Goal: Information Seeking & Learning: Learn about a topic

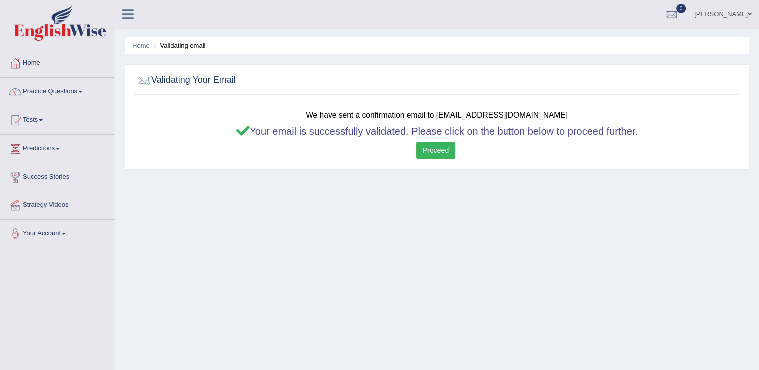
click at [251, 14] on link "Tamarisi Tinai" at bounding box center [722, 13] width 72 height 26
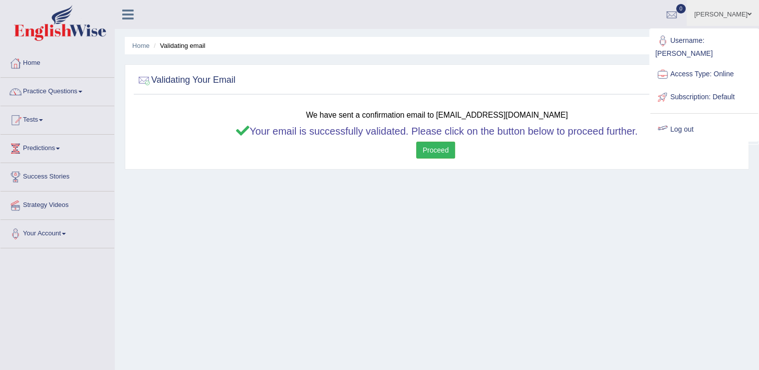
click at [251, 59] on link "Log out" at bounding box center [704, 129] width 108 height 23
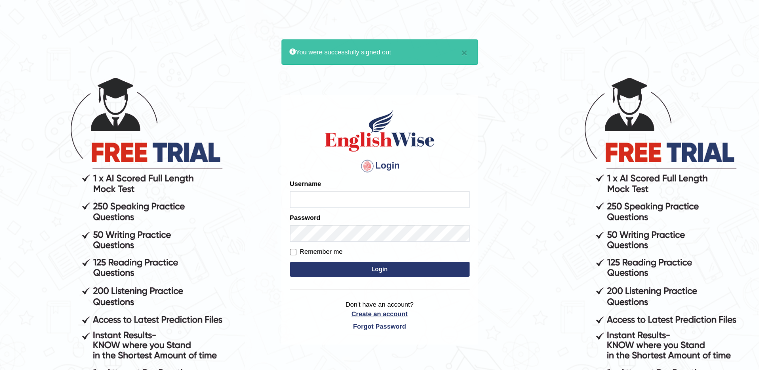
type input "Tinai"
click at [365, 313] on link "Create an account" at bounding box center [380, 313] width 180 height 9
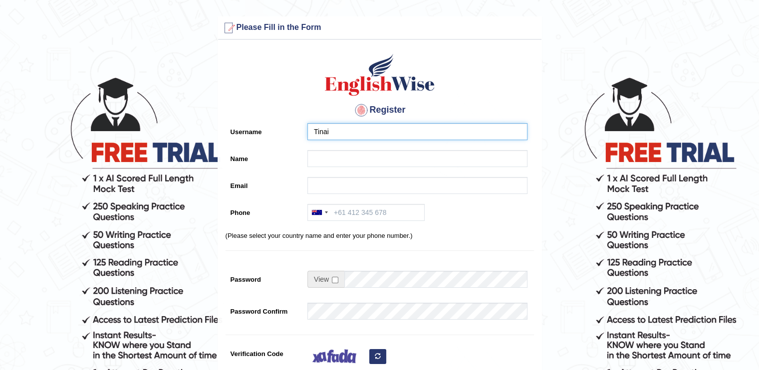
click at [341, 135] on input "Tinai" at bounding box center [417, 131] width 220 height 17
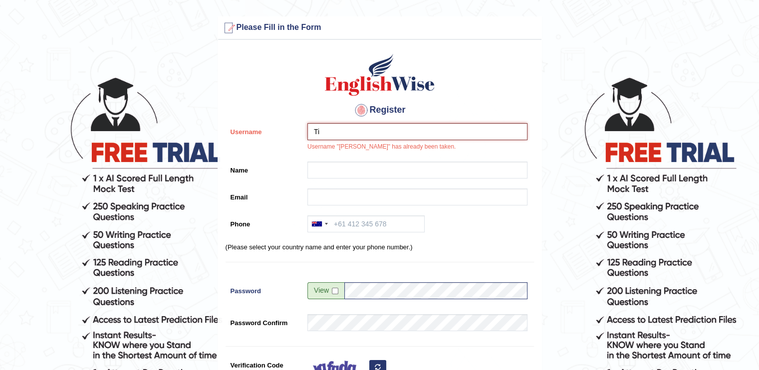
type input "T"
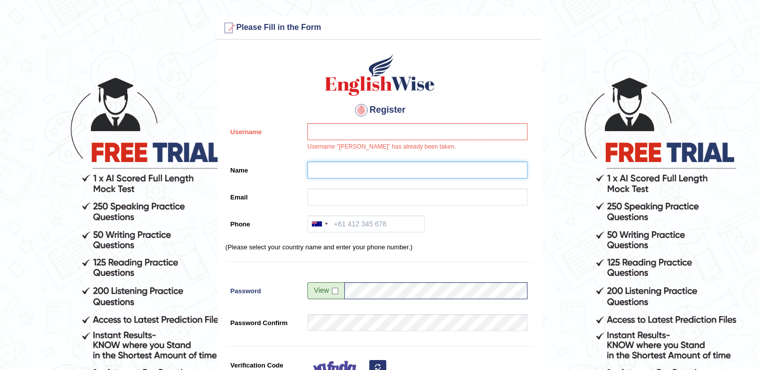
click at [312, 167] on input "Name" at bounding box center [417, 170] width 220 height 17
type input "mataika [PERSON_NAME] kelemedi"
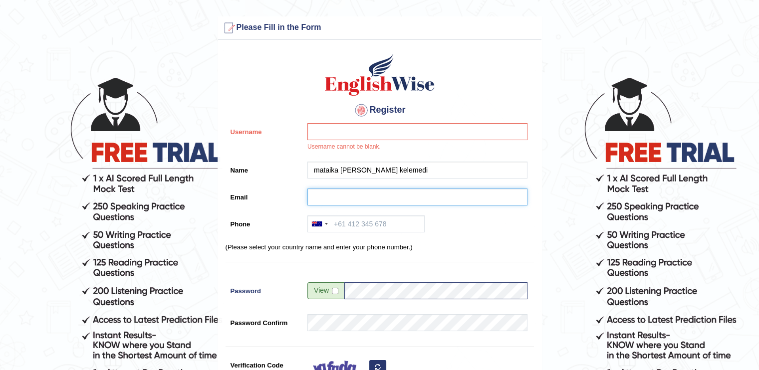
type input "[EMAIL_ADDRESS][DOMAIN_NAME]"
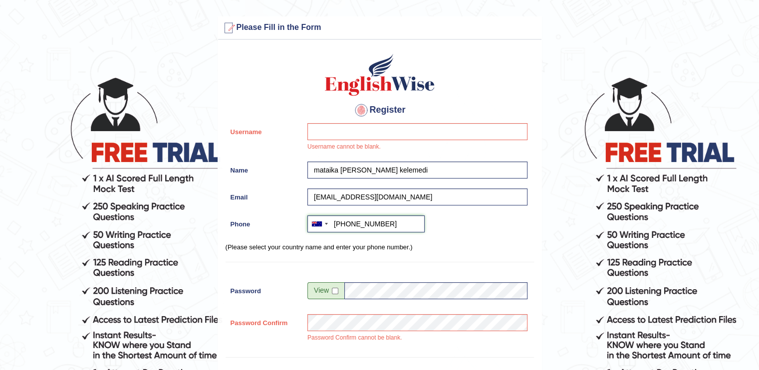
click at [381, 224] on input "+61473210360" at bounding box center [365, 223] width 117 height 17
type input "+61418186715"
click at [512, 243] on p "(Please select your country name and enter your phone number.)" at bounding box center [379, 246] width 308 height 9
click at [332, 290] on input "checkbox" at bounding box center [335, 291] width 6 height 6
checkbox input "true"
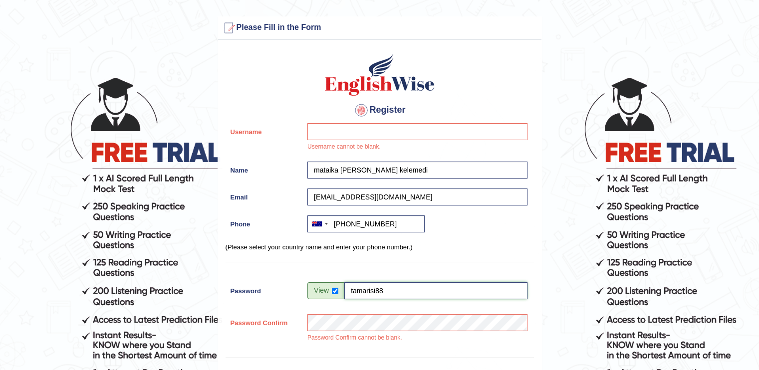
click at [385, 290] on input "tamarisi88" at bounding box center [435, 290] width 183 height 17
click at [376, 285] on input "tamarisi86" at bounding box center [435, 290] width 183 height 17
type input "kelemedi86"
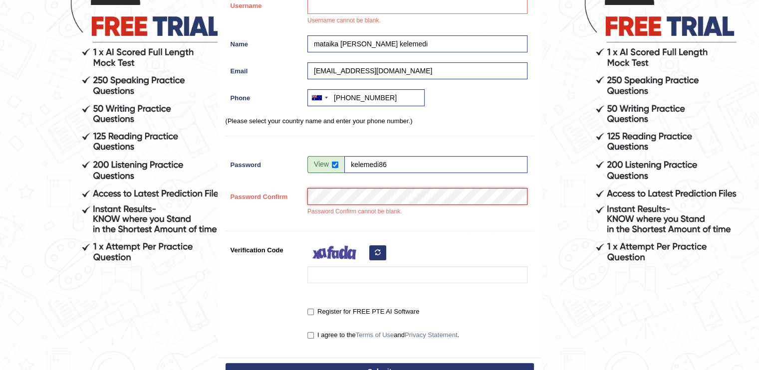
scroll to position [128, 0]
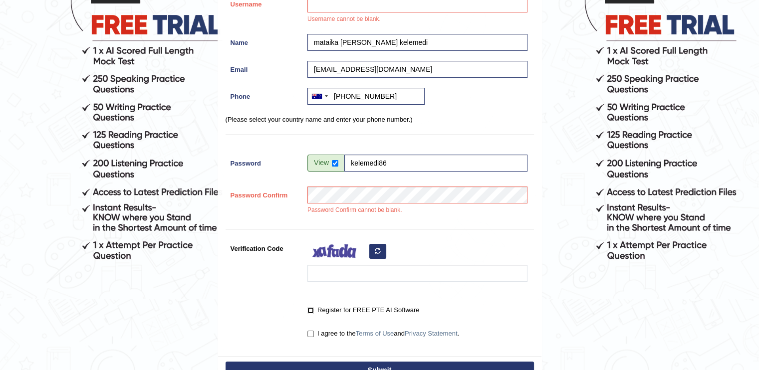
click at [309, 313] on input "Register for FREE PTE AI Software" at bounding box center [310, 310] width 6 height 6
checkbox input "true"
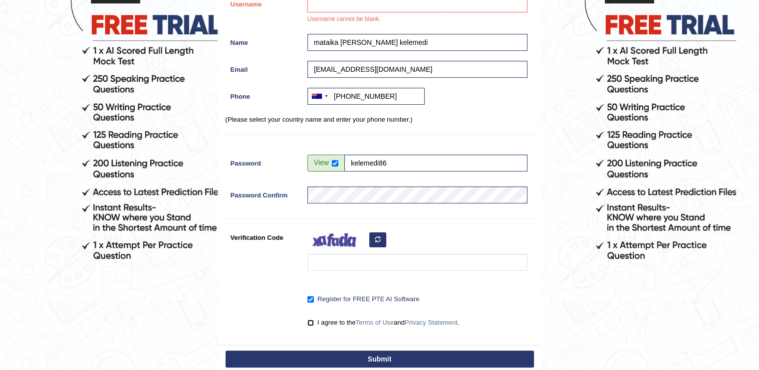
click at [311, 320] on input "I agree to the Terms of Use and Privacy Statement ." at bounding box center [310, 323] width 6 height 6
checkbox input "true"
click at [376, 234] on button "button" at bounding box center [377, 239] width 17 height 15
click at [376, 234] on div at bounding box center [414, 252] width 225 height 47
click at [376, 234] on button "button" at bounding box center [377, 239] width 17 height 15
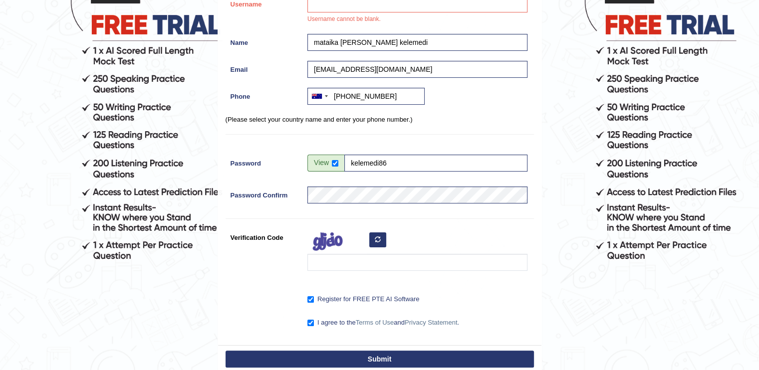
click at [379, 239] on icon "button" at bounding box center [378, 239] width 6 height 6
click at [310, 265] on input "Verification Code" at bounding box center [417, 262] width 220 height 17
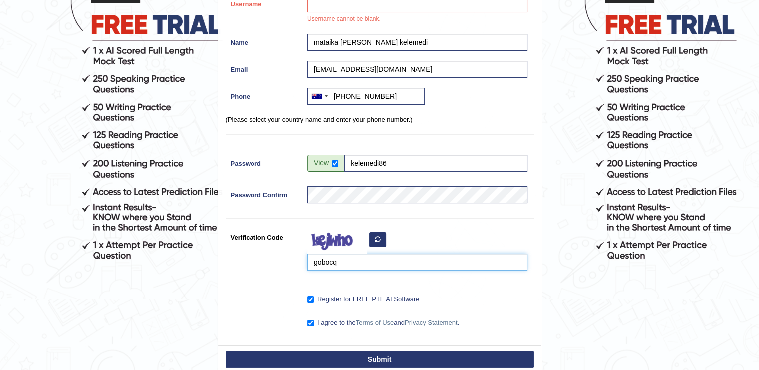
type input "gobocq"
click at [295, 356] on button "Submit" at bounding box center [379, 359] width 308 height 17
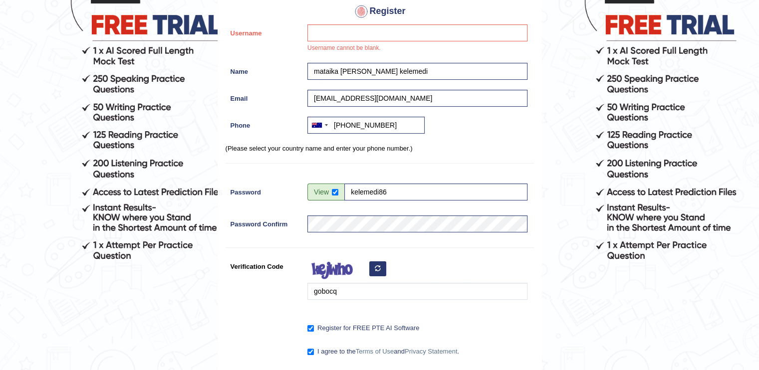
scroll to position [152, 0]
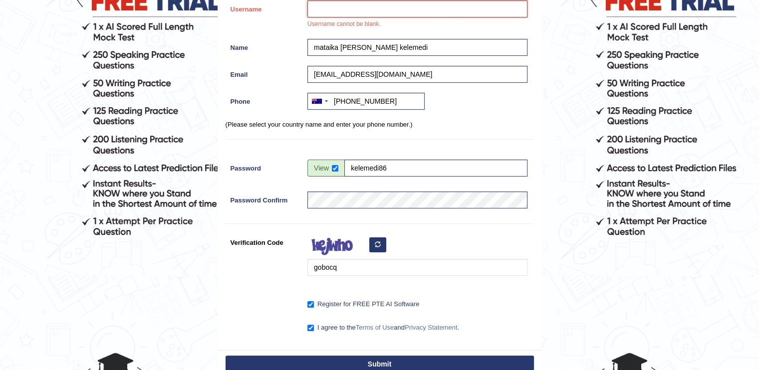
click at [343, 6] on input "Username" at bounding box center [417, 8] width 220 height 17
type input "m"
type input "Mataika"
click at [291, 357] on button "Submit" at bounding box center [379, 364] width 308 height 17
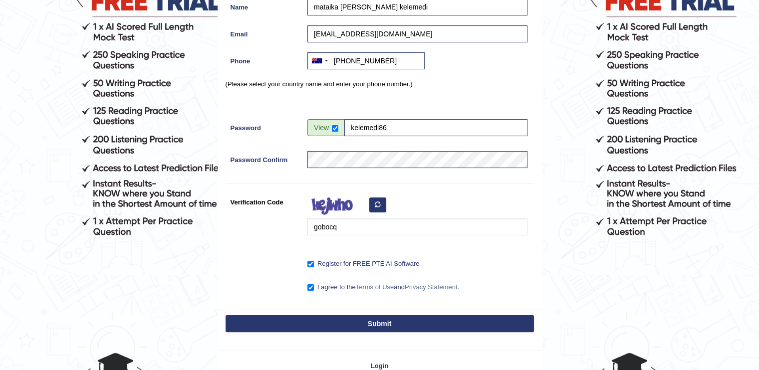
scroll to position [123, 0]
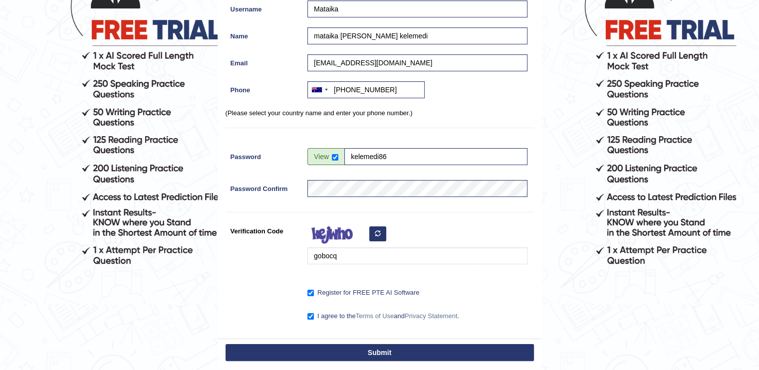
click at [405, 350] on button "Submit" at bounding box center [379, 352] width 308 height 17
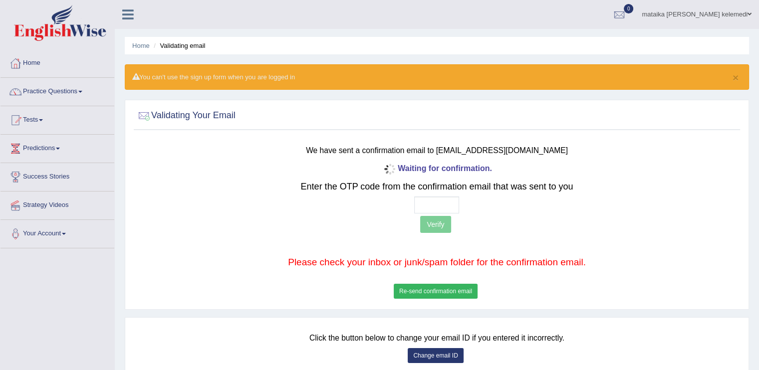
click at [438, 282] on div "Waiting for confirmation. Enter the OTP code from the confirmation email that w…" at bounding box center [436, 231] width 499 height 140
click at [438, 287] on button "Re-send confirmation email" at bounding box center [436, 291] width 84 height 15
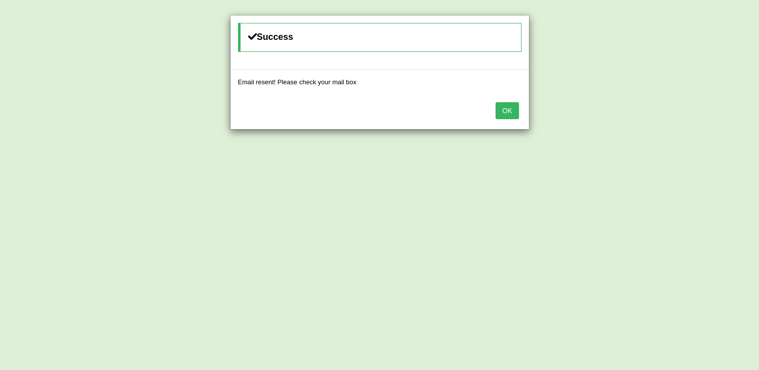
click at [514, 107] on button "OK" at bounding box center [506, 110] width 23 height 17
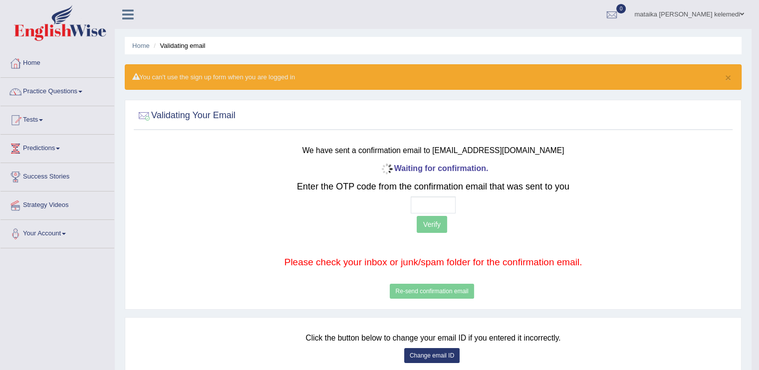
click at [718, 16] on link "mataika [PERSON_NAME] kelemedi" at bounding box center [688, 13] width 125 height 26
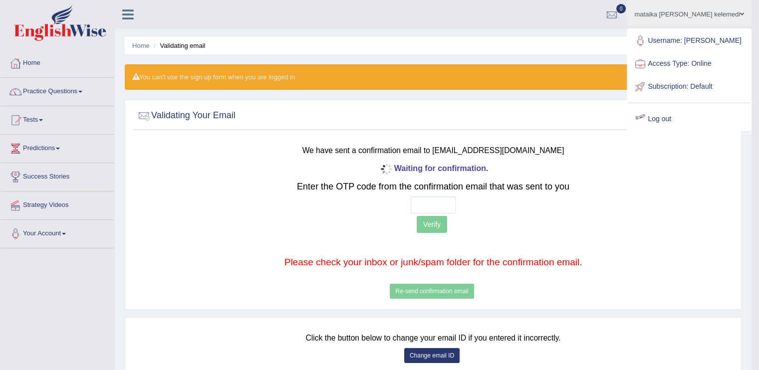
click at [674, 114] on link "Log out" at bounding box center [688, 119] width 123 height 23
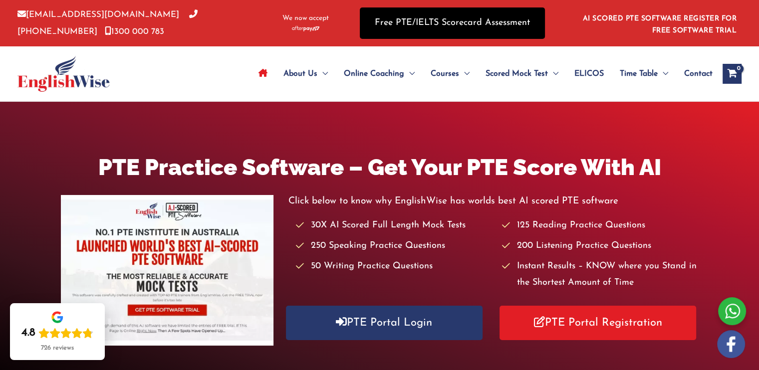
click at [467, 21] on link "Free PTE/IELTS Scorecard Assessment" at bounding box center [452, 22] width 185 height 31
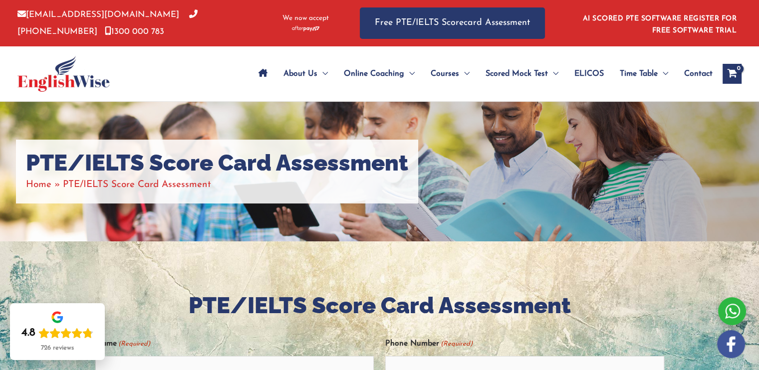
click at [701, 15] on link "AI SCORED PTE SOFTWARE REGISTER FOR FREE SOFTWARE TRIAL" at bounding box center [660, 24] width 154 height 19
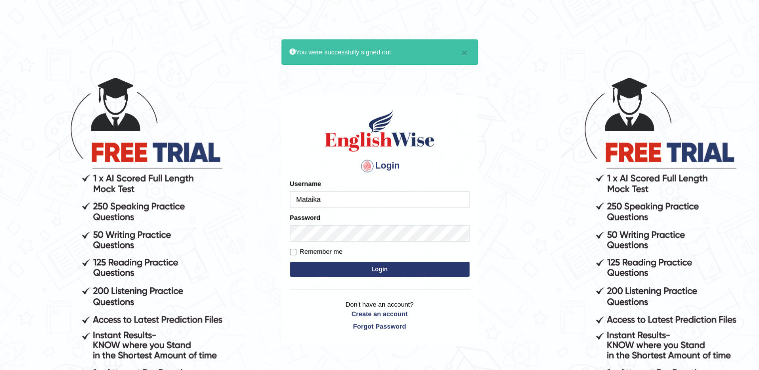
click at [347, 189] on div "Username [PERSON_NAME]" at bounding box center [380, 193] width 180 height 29
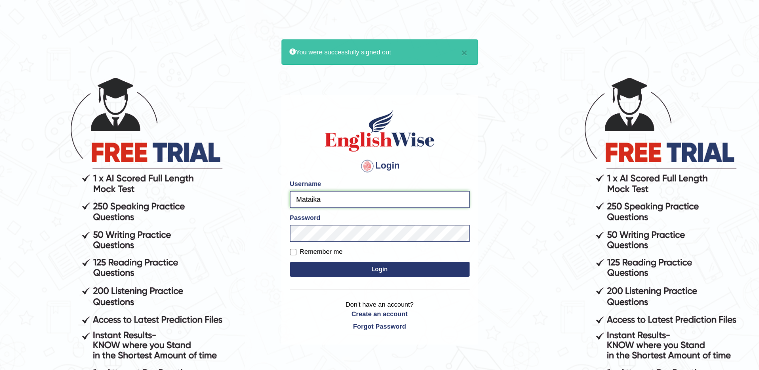
click at [342, 206] on input "Mataika" at bounding box center [380, 199] width 180 height 17
type input "Tinai"
click at [343, 271] on button "Login" at bounding box center [380, 269] width 180 height 15
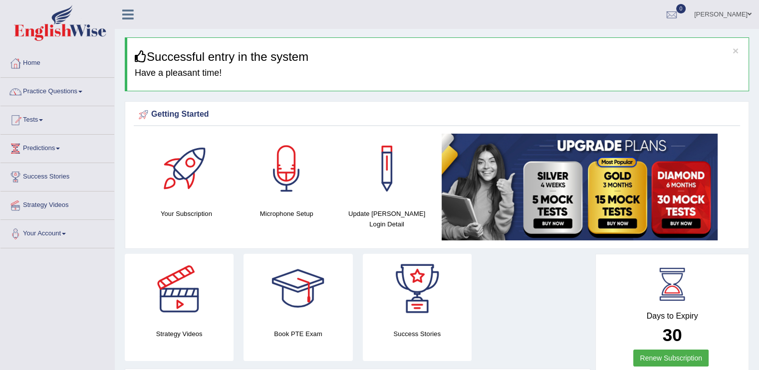
click at [78, 87] on link "Practice Questions" at bounding box center [57, 90] width 114 height 25
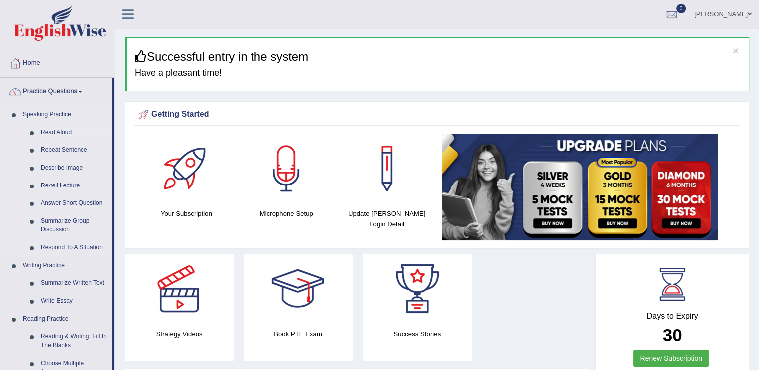
click at [62, 125] on link "Read Aloud" at bounding box center [73, 133] width 75 height 18
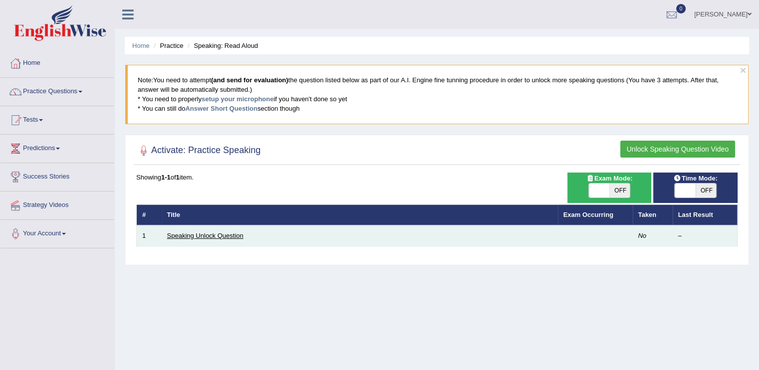
click at [238, 235] on link "Speaking Unlock Question" at bounding box center [205, 235] width 76 height 7
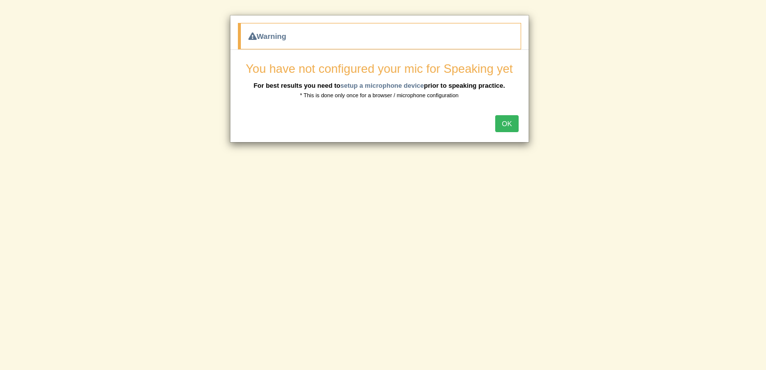
click at [503, 124] on button "OK" at bounding box center [506, 123] width 23 height 17
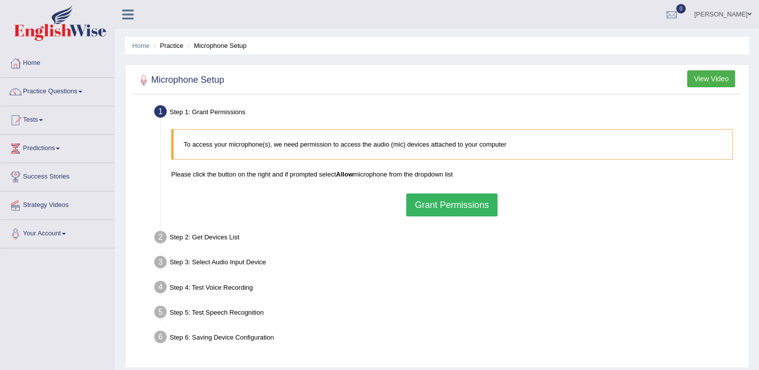
click at [450, 202] on button "Grant Permissions" at bounding box center [451, 205] width 91 height 23
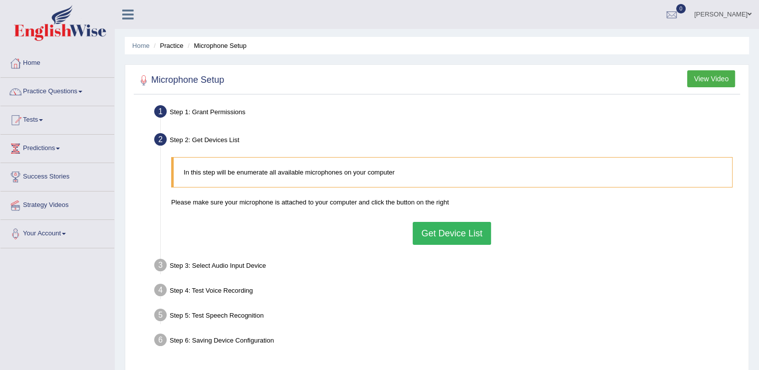
click at [443, 230] on button "Get Device List" at bounding box center [451, 233] width 78 height 23
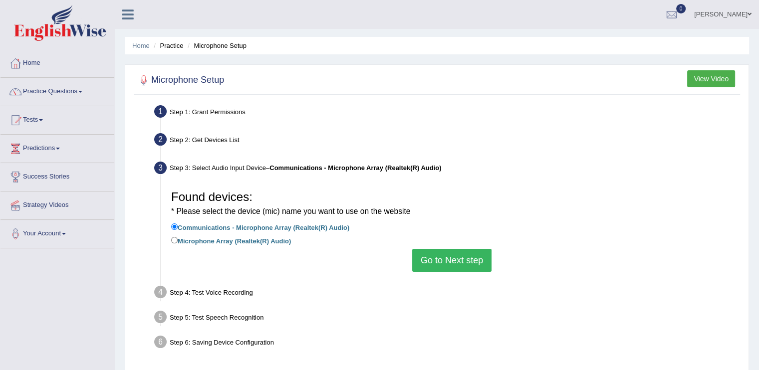
click at [447, 261] on button "Go to Next step" at bounding box center [451, 260] width 79 height 23
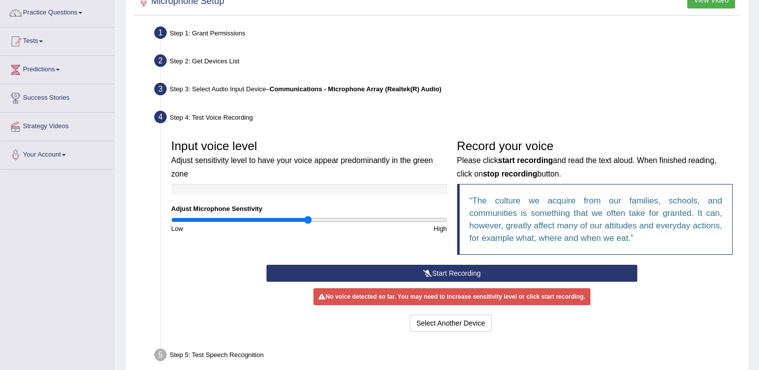
scroll to position [80, 0]
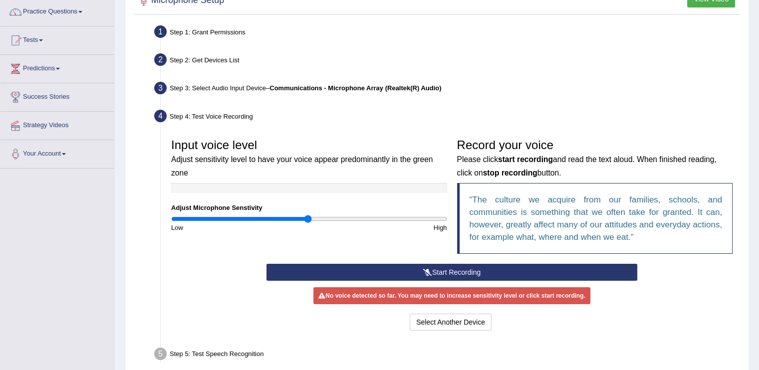
click at [471, 275] on button "Start Recording" at bounding box center [451, 272] width 371 height 17
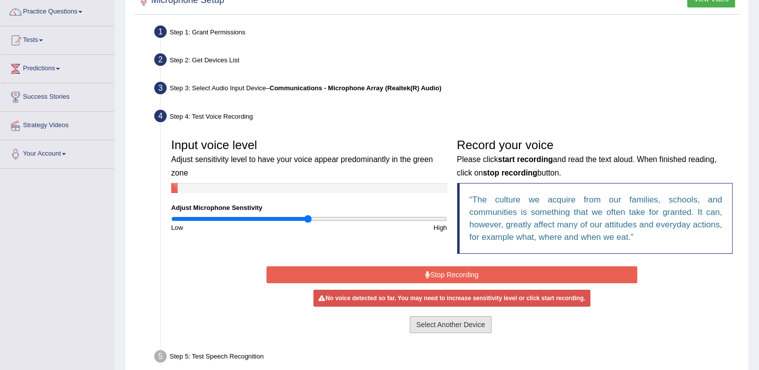
click at [468, 322] on button "Select Another Device" at bounding box center [450, 324] width 82 height 17
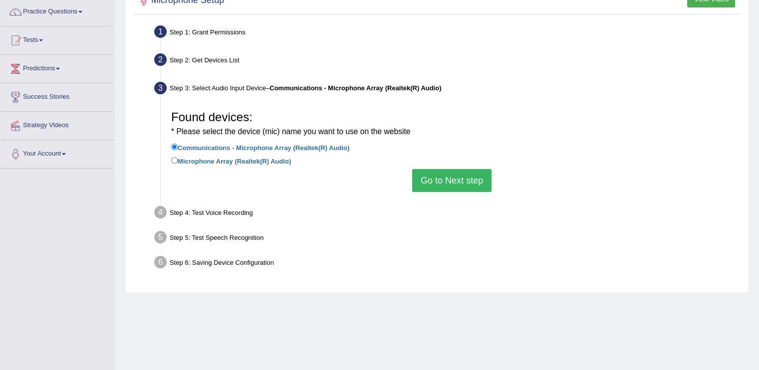
click at [460, 176] on button "Go to Next step" at bounding box center [451, 180] width 79 height 23
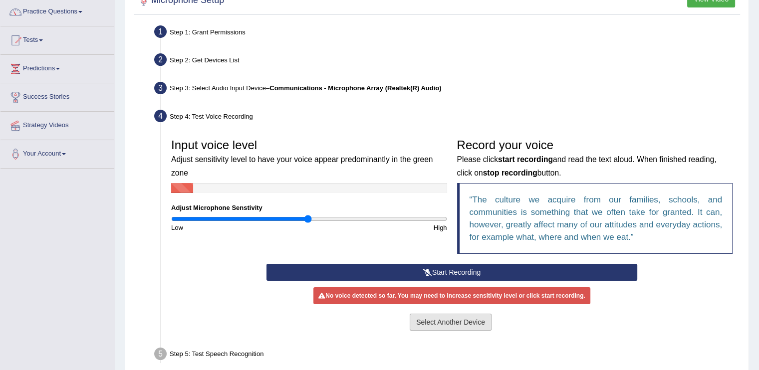
click at [453, 317] on button "Select Another Device" at bounding box center [450, 322] width 82 height 17
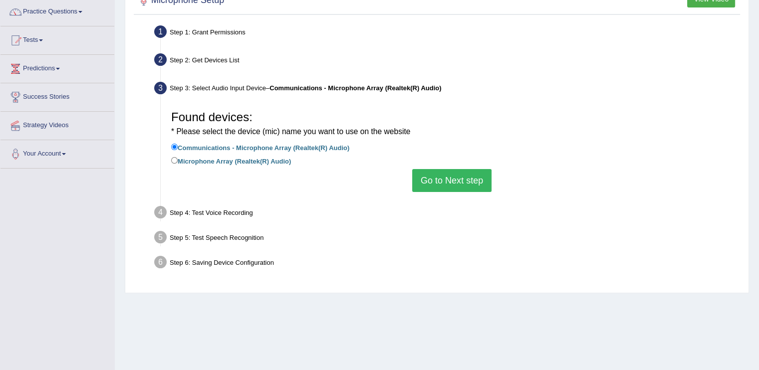
click at [449, 174] on button "Go to Next step" at bounding box center [451, 180] width 79 height 23
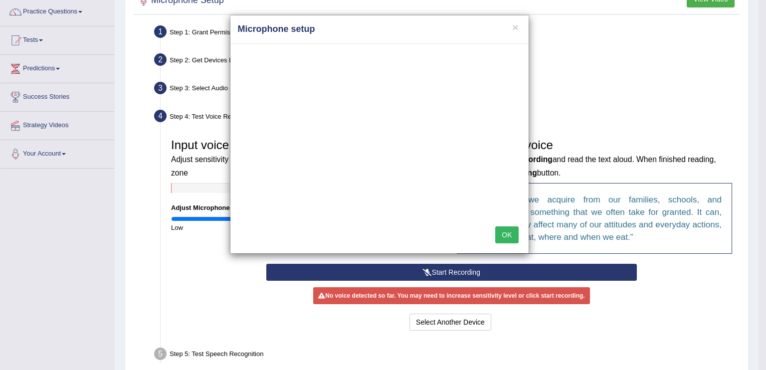
click at [200, 27] on div "× Microphone setup OK" at bounding box center [383, 185] width 766 height 370
click at [507, 232] on button "OK" at bounding box center [506, 234] width 23 height 17
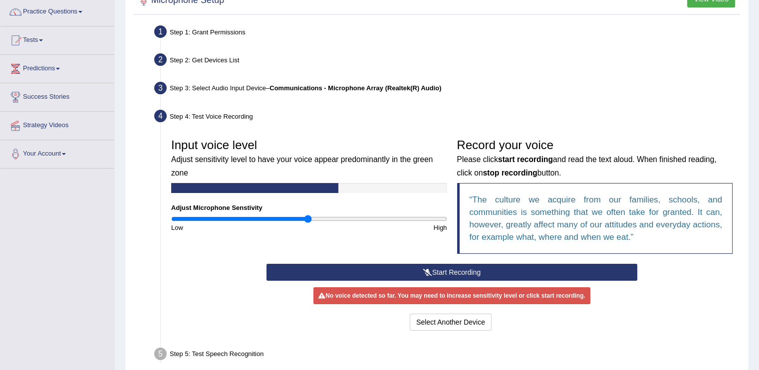
click at [437, 271] on button "Start Recording" at bounding box center [451, 272] width 371 height 17
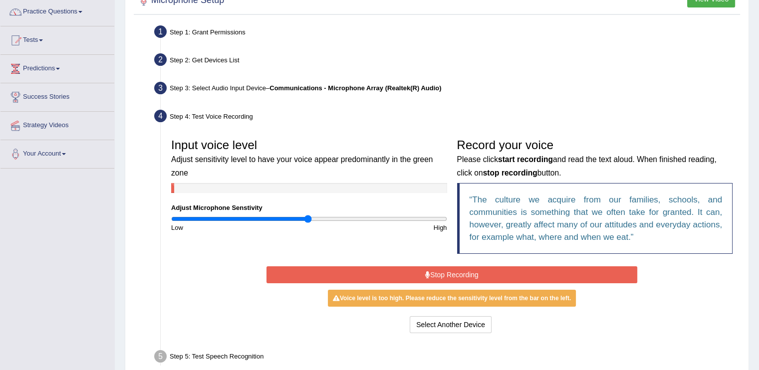
click at [437, 271] on button "Stop Recording" at bounding box center [451, 274] width 371 height 17
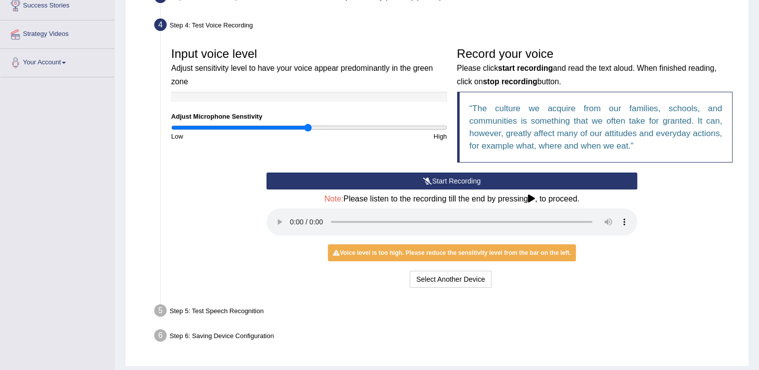
scroll to position [173, 0]
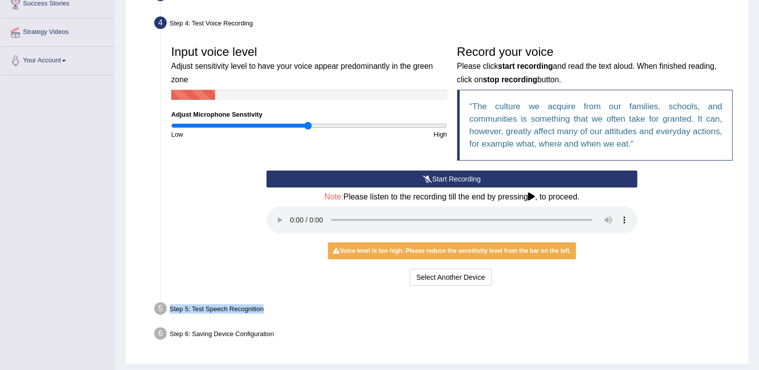
drag, startPoint x: 598, startPoint y: 287, endPoint x: 697, endPoint y: 296, distance: 98.6
click at [697, 296] on ul "Step 1: Grant Permissions To access your microphone(s), we need permission to a…" at bounding box center [436, 137] width 601 height 417
click at [596, 309] on div "Step 5: Test Speech Recognition" at bounding box center [447, 310] width 594 height 22
click at [416, 174] on button "Start Recording" at bounding box center [451, 179] width 371 height 17
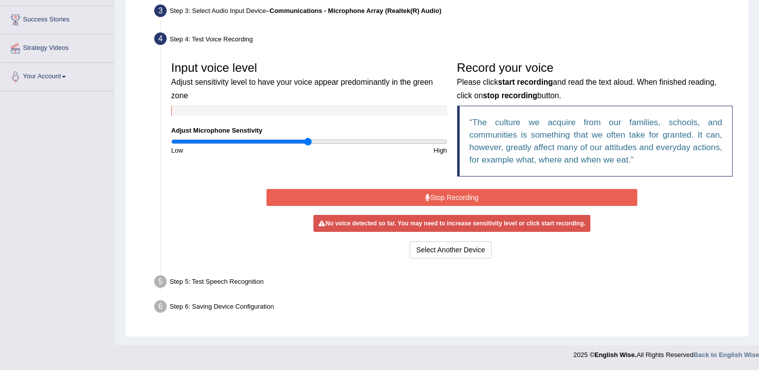
scroll to position [154, 0]
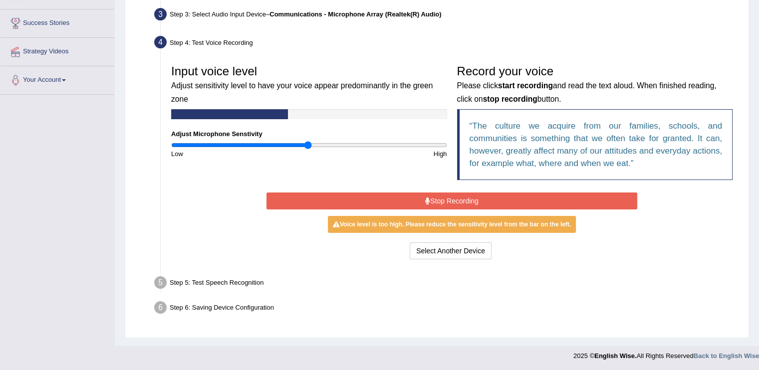
click at [427, 200] on icon at bounding box center [427, 201] width 5 height 7
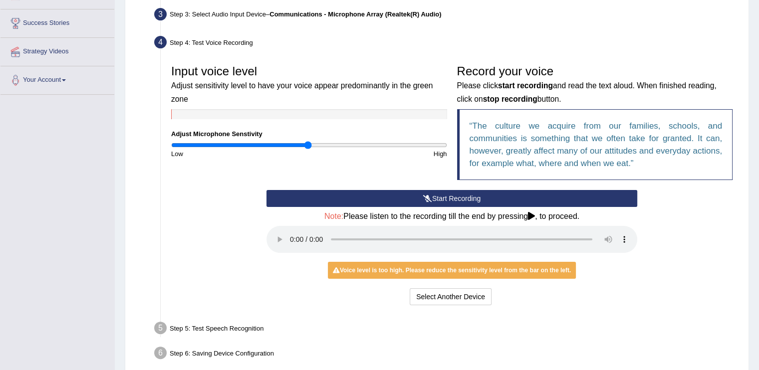
click at [427, 200] on icon at bounding box center [427, 198] width 9 height 7
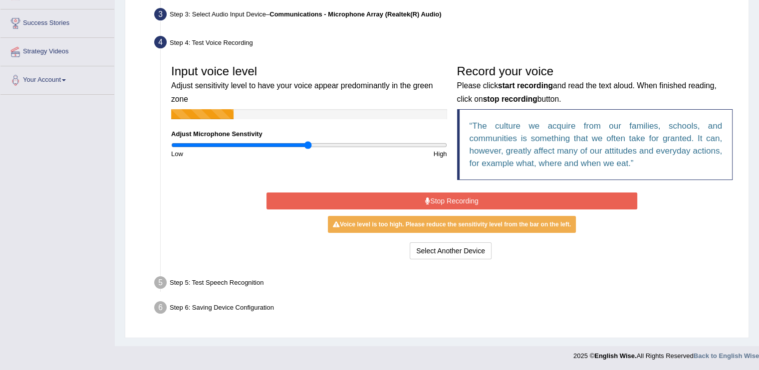
click at [427, 200] on icon at bounding box center [427, 201] width 5 height 7
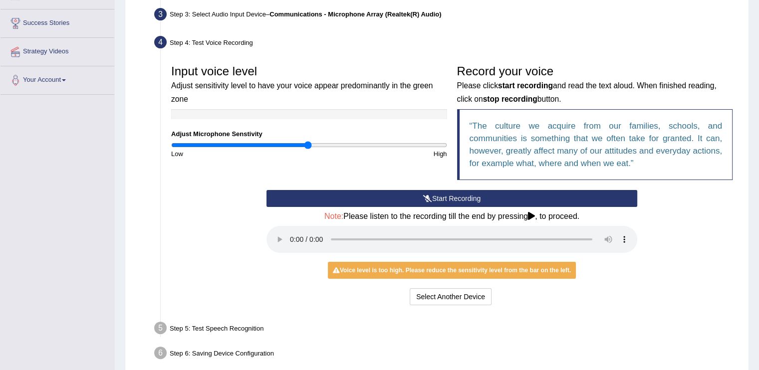
click at [420, 198] on button "Start Recording" at bounding box center [451, 198] width 371 height 17
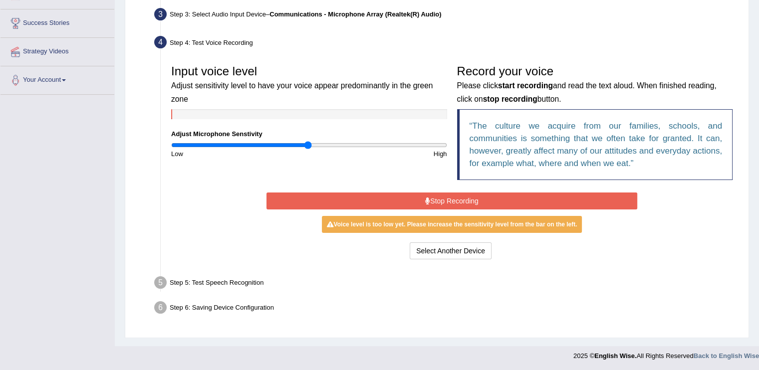
click at [427, 193] on button "Stop Recording" at bounding box center [451, 201] width 371 height 17
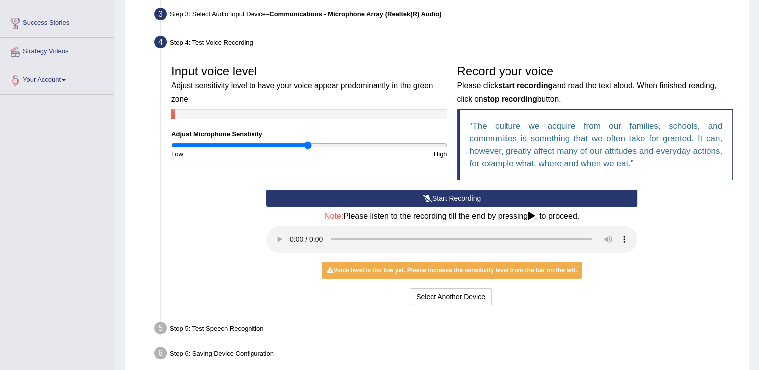
click at [427, 192] on button "Start Recording" at bounding box center [451, 198] width 371 height 17
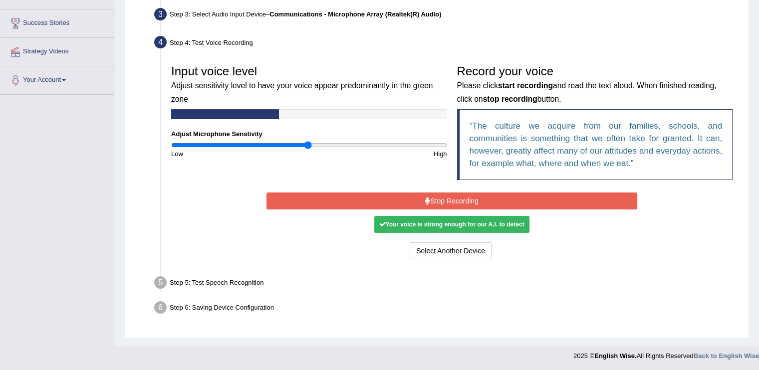
click at [427, 193] on button "Stop Recording" at bounding box center [451, 201] width 371 height 17
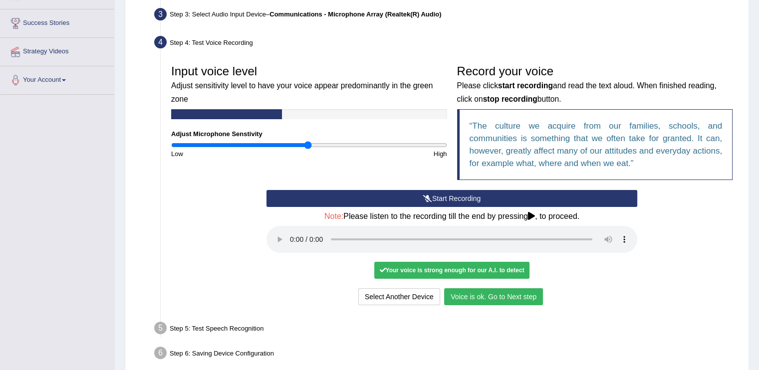
click at [412, 195] on button "Start Recording" at bounding box center [451, 198] width 371 height 17
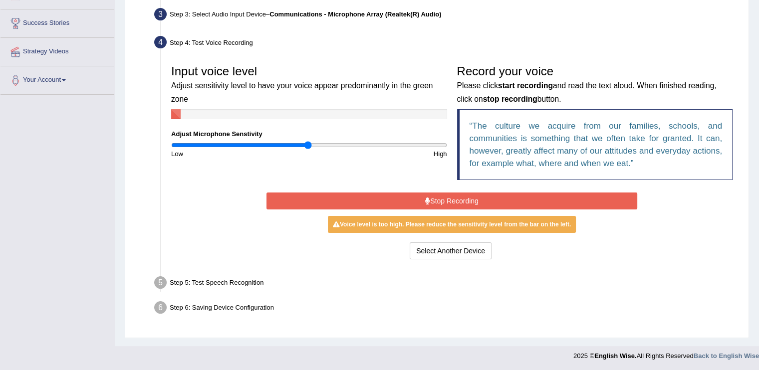
click at [421, 200] on button "Stop Recording" at bounding box center [451, 201] width 371 height 17
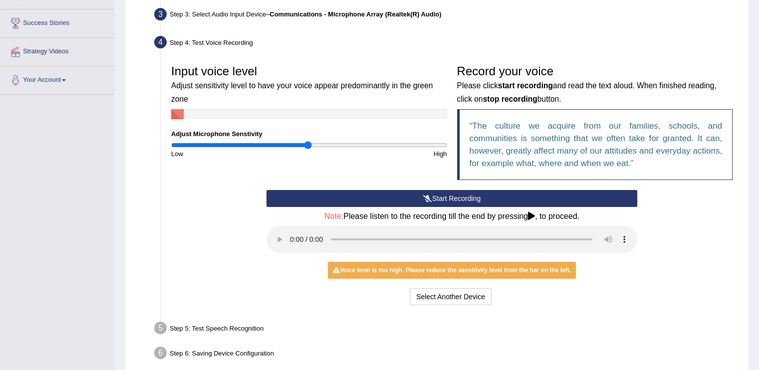
click at [421, 198] on button "Start Recording" at bounding box center [451, 198] width 371 height 17
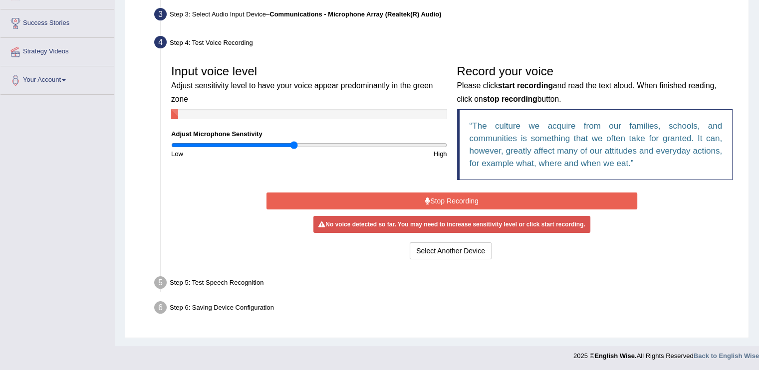
type input "0.9"
click at [293, 142] on input "range" at bounding box center [309, 145] width 276 height 8
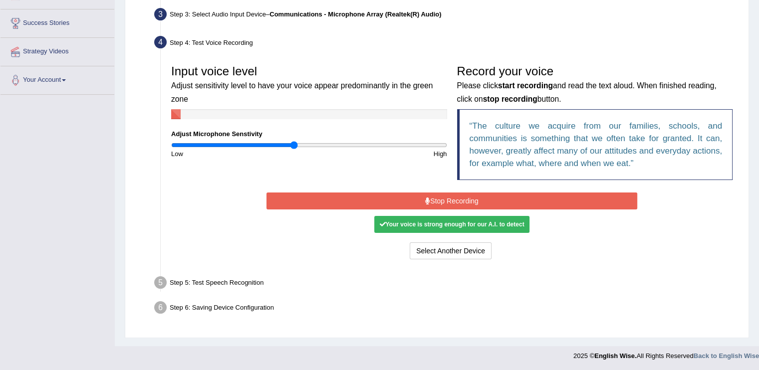
click at [323, 198] on button "Stop Recording" at bounding box center [451, 201] width 371 height 17
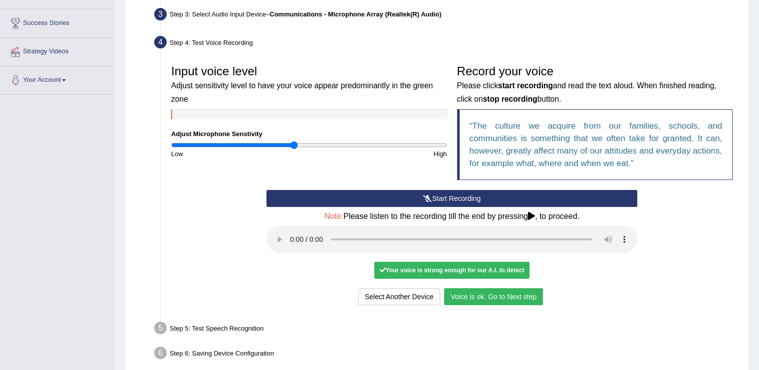
click at [463, 294] on button "Voice is ok. Go to Next step" at bounding box center [493, 296] width 99 height 17
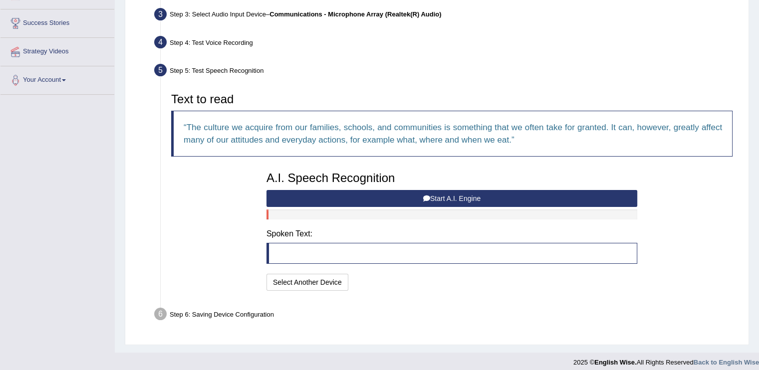
click at [439, 196] on button "Start A.I. Engine" at bounding box center [451, 198] width 371 height 17
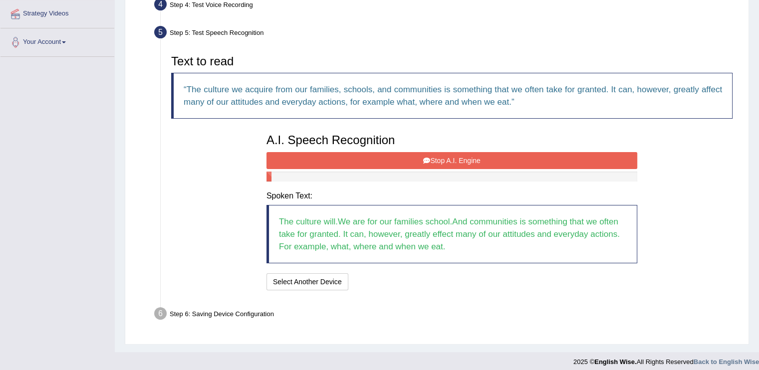
scroll to position [198, 0]
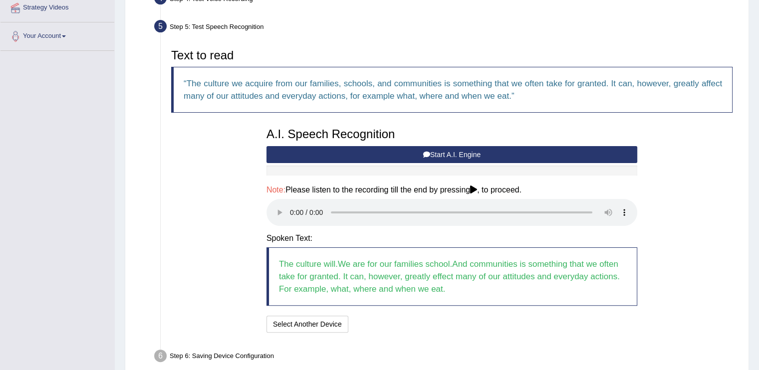
click at [411, 151] on button "Start A.I. Engine" at bounding box center [451, 154] width 371 height 17
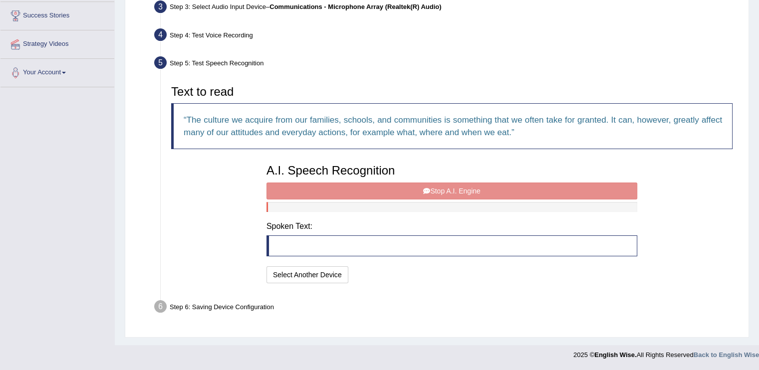
scroll to position [160, 0]
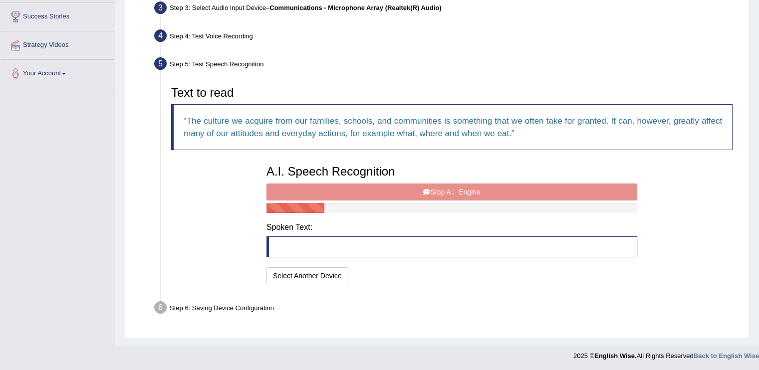
click at [380, 188] on div "A.I. Speech Recognition Start A.I. Engine Stop A.I. Engine Note: Please listen …" at bounding box center [451, 223] width 381 height 127
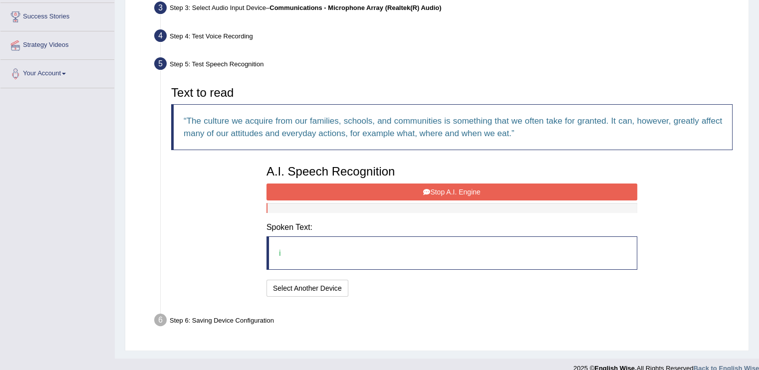
scroll to position [173, 0]
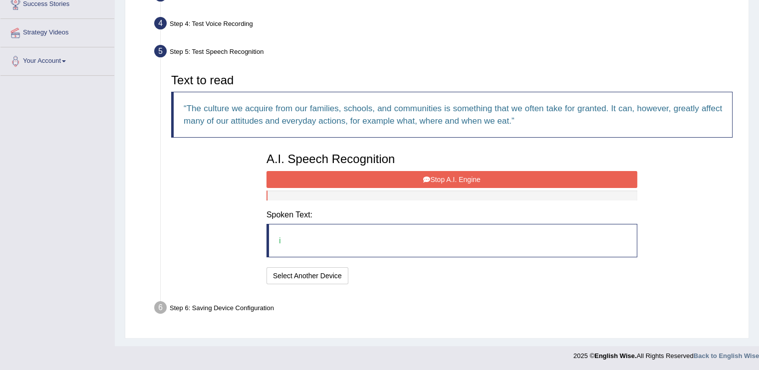
click at [380, 188] on div "A.I. Speech Recognition Start A.I. Engine Stop A.I. Engine Note: Please listen …" at bounding box center [451, 217] width 381 height 139
click at [396, 176] on button "Stop A.I. Engine" at bounding box center [451, 179] width 371 height 17
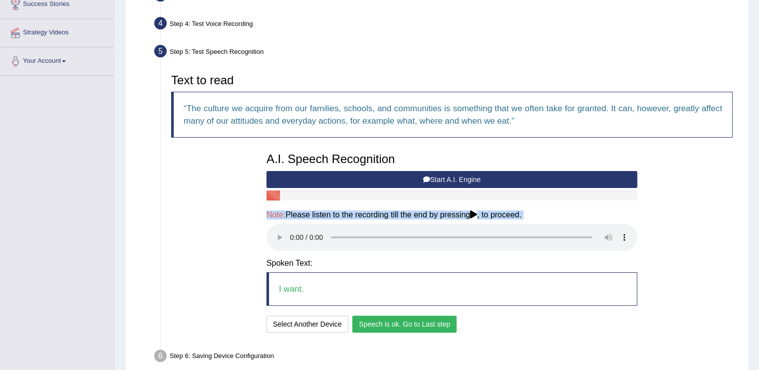
click at [394, 175] on button "Start A.I. Engine" at bounding box center [451, 179] width 371 height 17
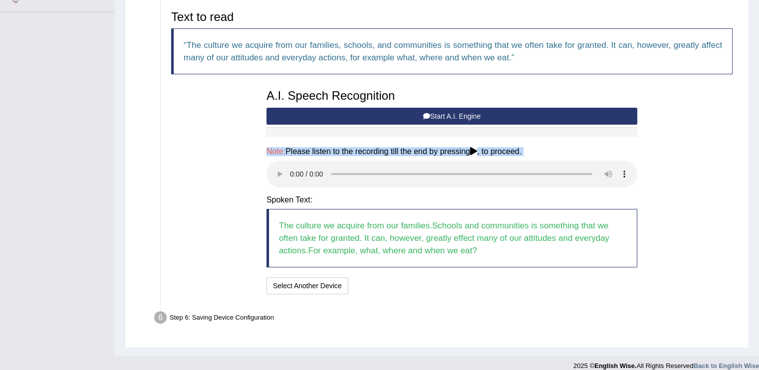
scroll to position [235, 0]
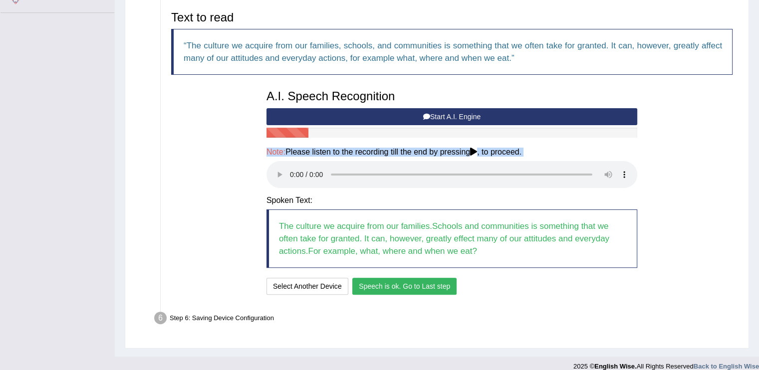
click at [381, 108] on button "Start A.I. Engine" at bounding box center [451, 116] width 371 height 17
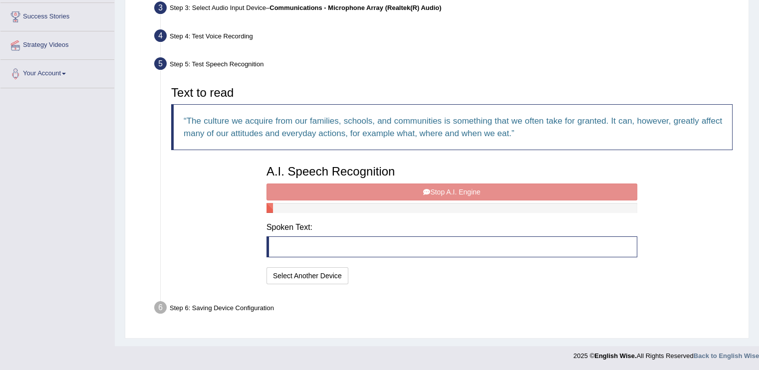
scroll to position [173, 0]
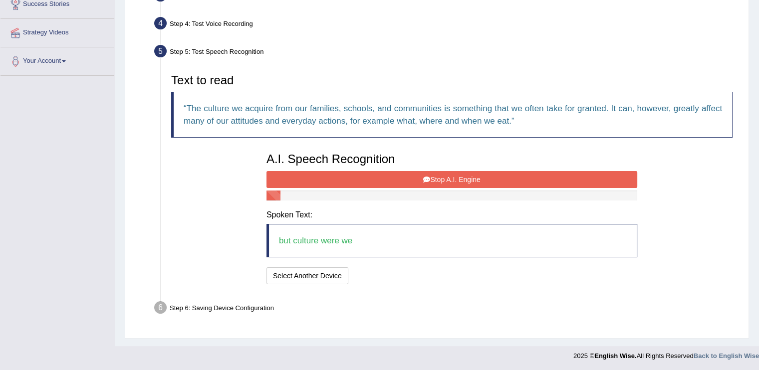
click at [380, 170] on div "A.I. Speech Recognition Start A.I. Engine Stop A.I. Engine Note: Please listen …" at bounding box center [451, 217] width 381 height 139
click at [382, 176] on button "Stop A.I. Engine" at bounding box center [451, 179] width 371 height 17
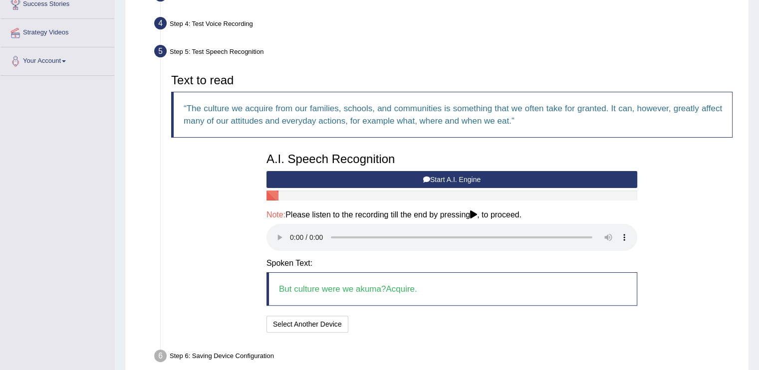
click at [359, 179] on button "Start A.I. Engine" at bounding box center [451, 179] width 371 height 17
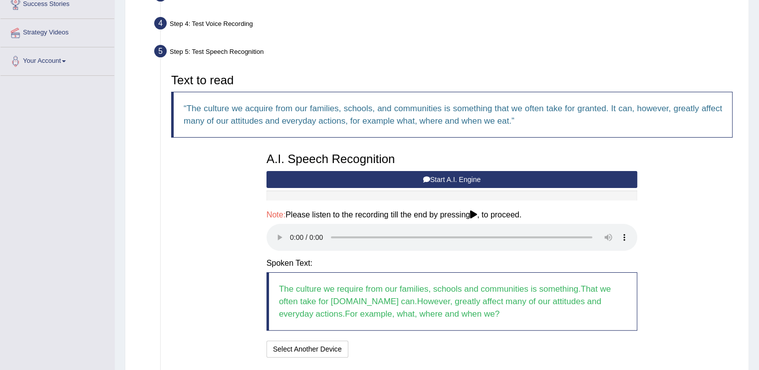
click at [409, 174] on button "Start A.I. Engine" at bounding box center [451, 179] width 371 height 17
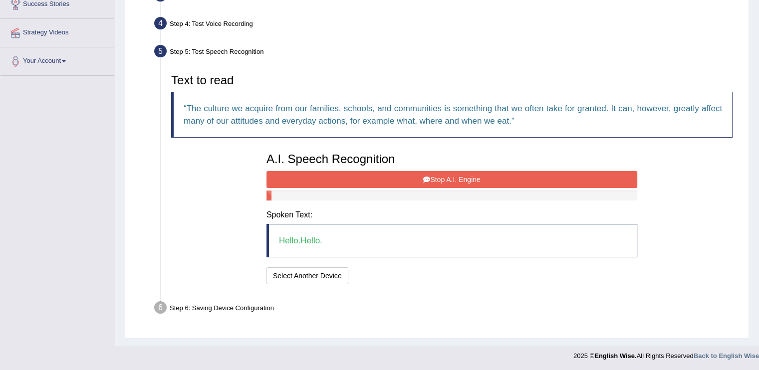
click at [402, 177] on button "Stop A.I. Engine" at bounding box center [451, 179] width 371 height 17
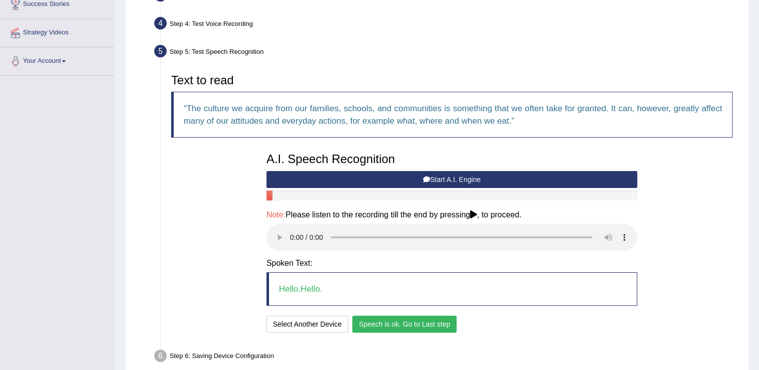
click at [350, 174] on button "Start A.I. Engine" at bounding box center [451, 179] width 371 height 17
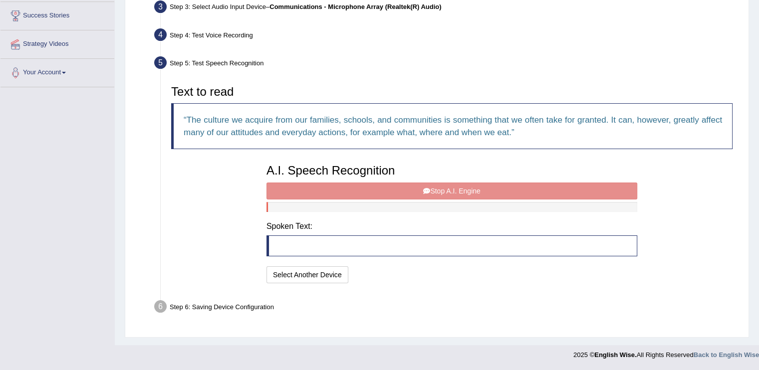
scroll to position [160, 0]
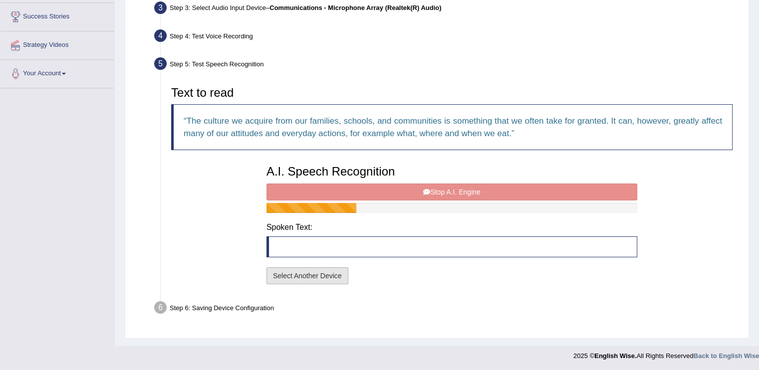
click at [280, 272] on button "Select Another Device" at bounding box center [307, 275] width 82 height 17
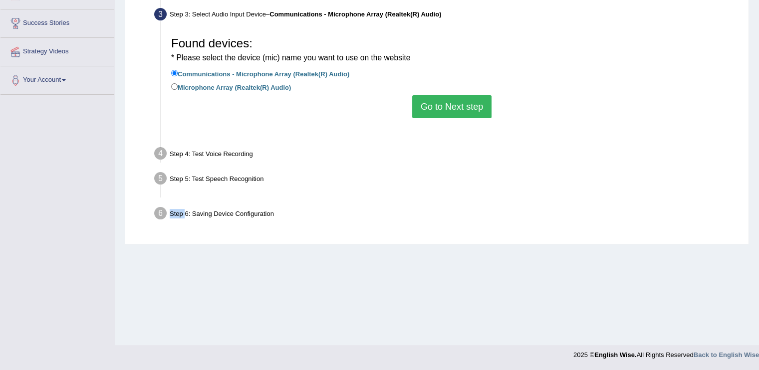
scroll to position [154, 0]
click at [280, 272] on div "Home Practice Microphone Setup You have already completed the setup earlier wit…" at bounding box center [437, 95] width 644 height 499
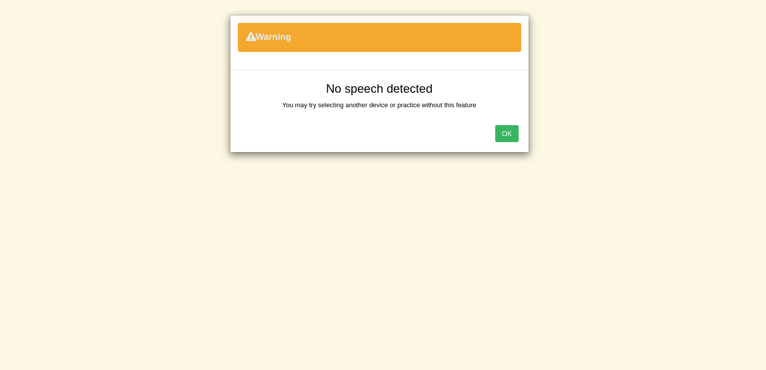
click at [513, 133] on button "OK" at bounding box center [506, 133] width 23 height 17
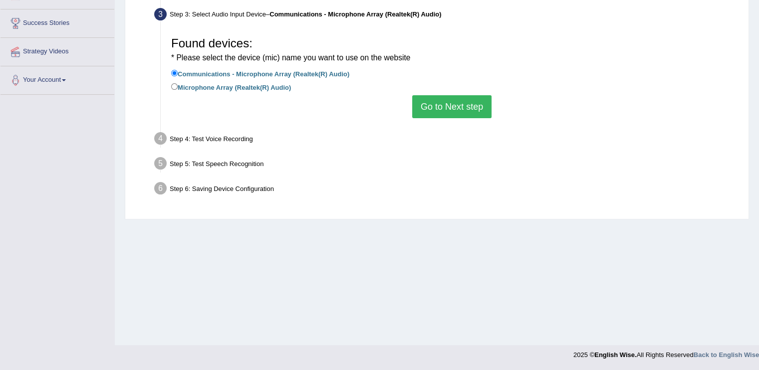
click at [244, 136] on div "Step 4: Test Voice Recording" at bounding box center [447, 140] width 594 height 22
click at [461, 101] on button "Go to Next step" at bounding box center [451, 106] width 79 height 23
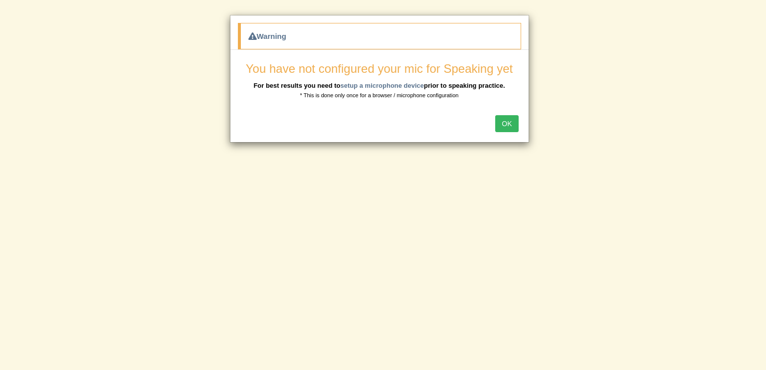
click at [511, 126] on button "OK" at bounding box center [506, 123] width 23 height 17
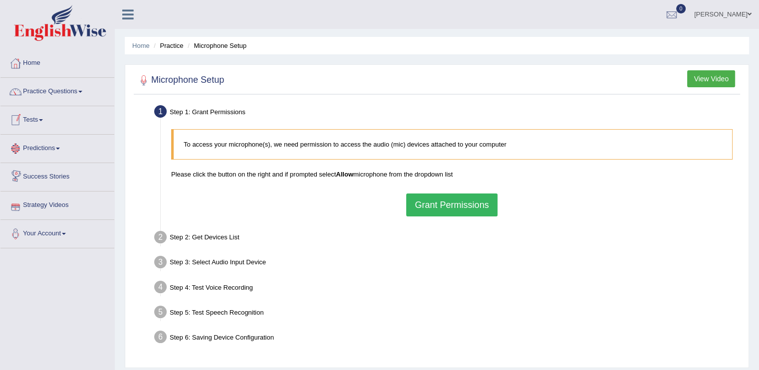
click at [38, 118] on link "Tests" at bounding box center [57, 118] width 114 height 25
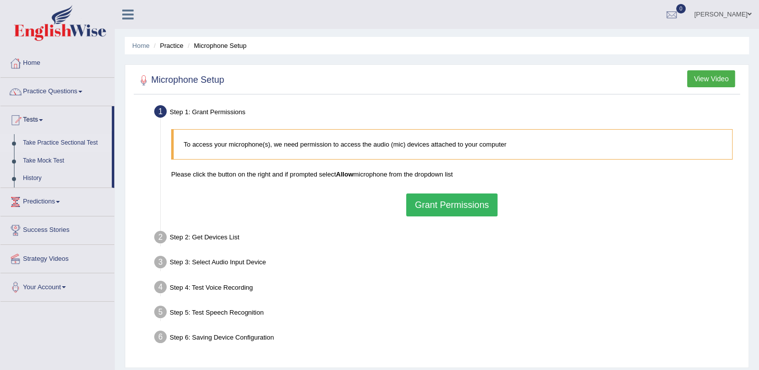
click at [44, 140] on link "Take Practice Sectional Test" at bounding box center [64, 143] width 93 height 18
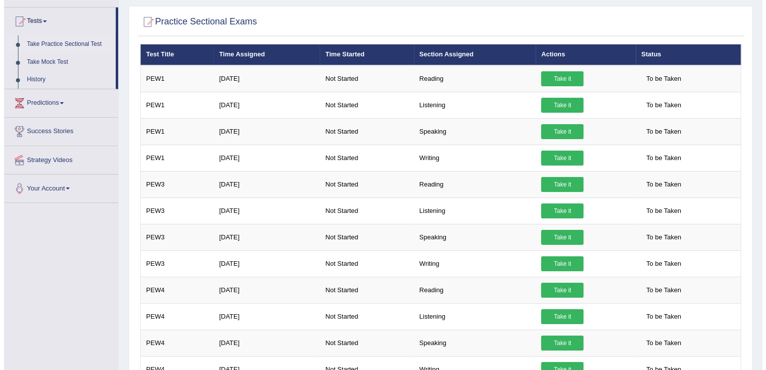
scroll to position [102, 0]
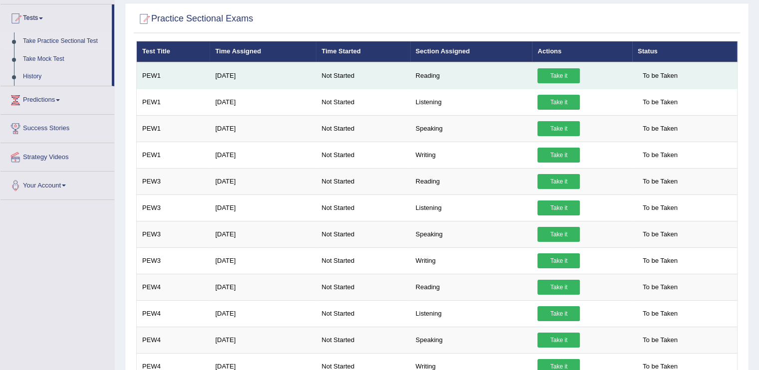
click at [543, 70] on link "Take it" at bounding box center [558, 75] width 42 height 15
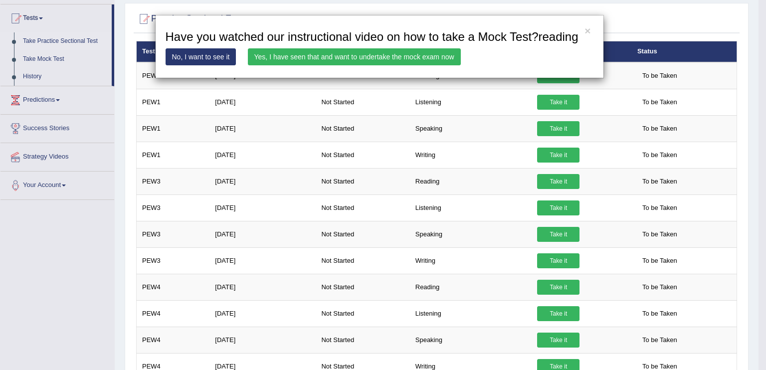
click at [211, 51] on link "No, I want to see it" at bounding box center [201, 56] width 71 height 17
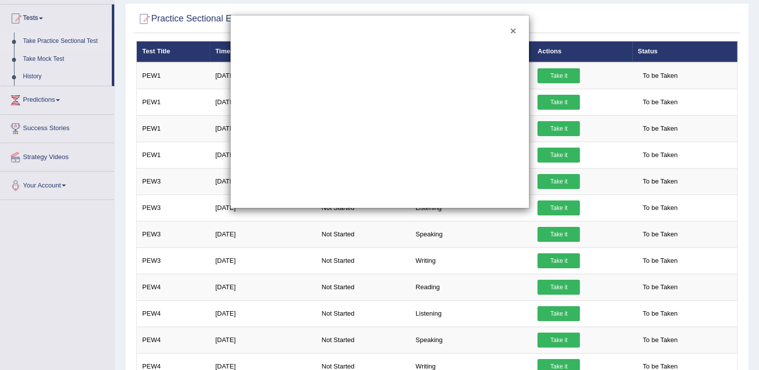
click at [513, 29] on button "×" at bounding box center [513, 30] width 6 height 10
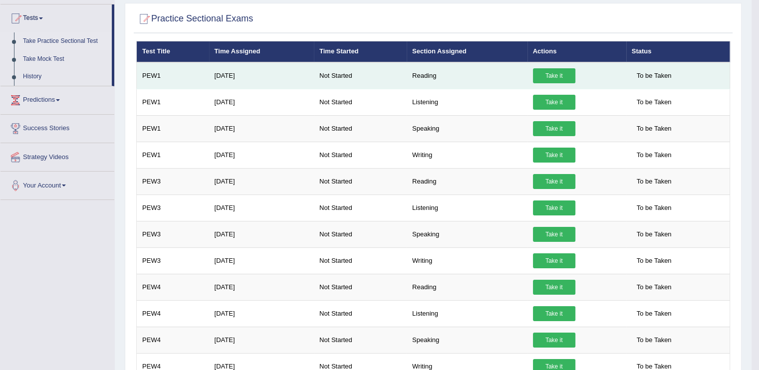
click at [551, 76] on link "Take it" at bounding box center [554, 75] width 42 height 15
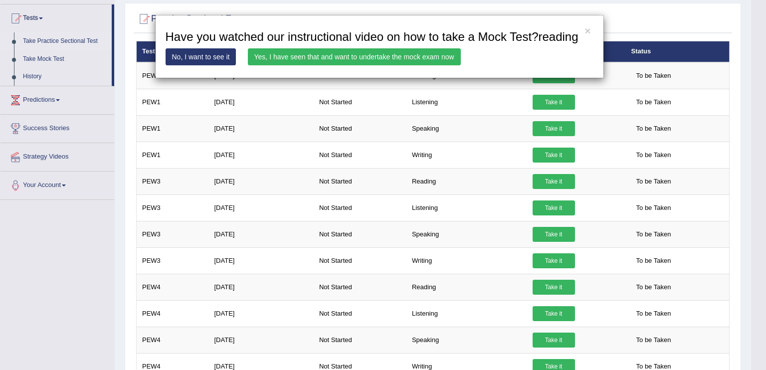
click at [377, 51] on link "Yes, I have seen that and want to undertake the mock exam now" at bounding box center [354, 56] width 213 height 17
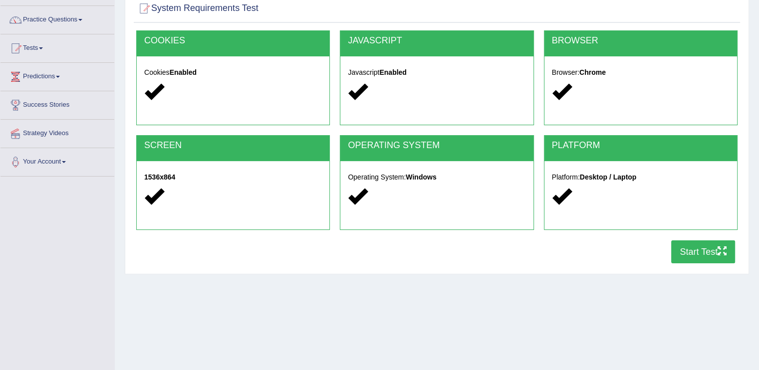
scroll to position [84, 0]
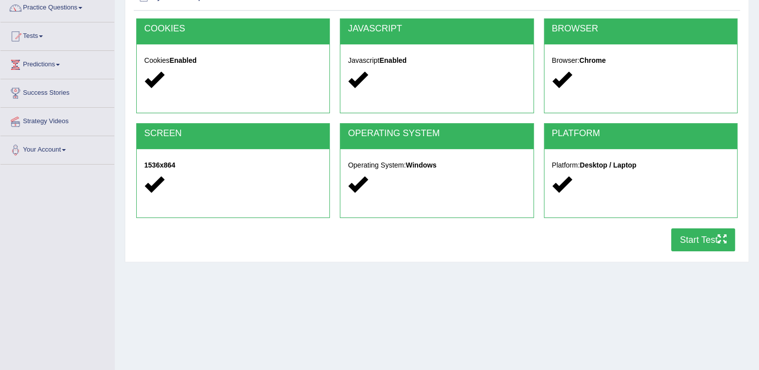
click at [694, 231] on button "Start Test" at bounding box center [703, 239] width 64 height 23
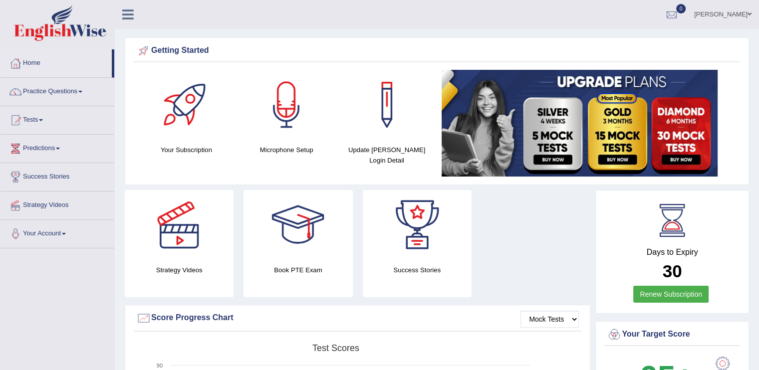
click at [83, 88] on link "Practice Questions" at bounding box center [57, 90] width 114 height 25
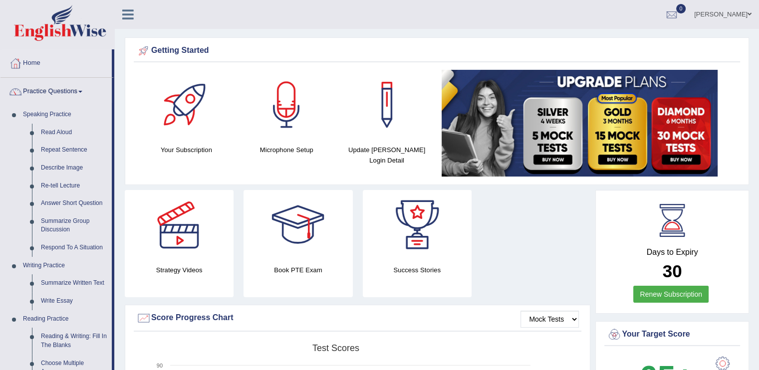
click at [79, 90] on link "Practice Questions" at bounding box center [55, 90] width 111 height 25
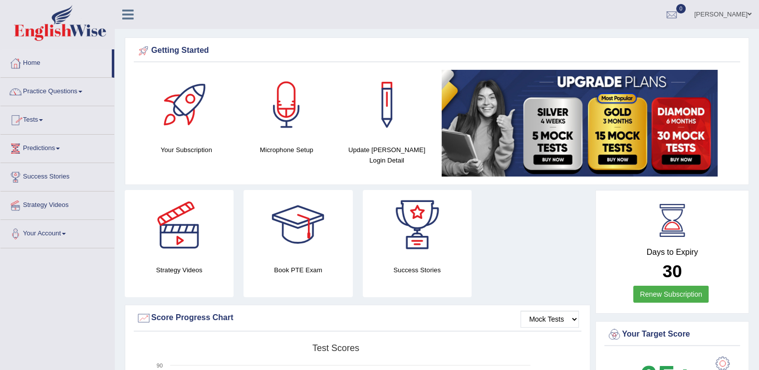
click at [41, 118] on link "Tests" at bounding box center [57, 118] width 114 height 25
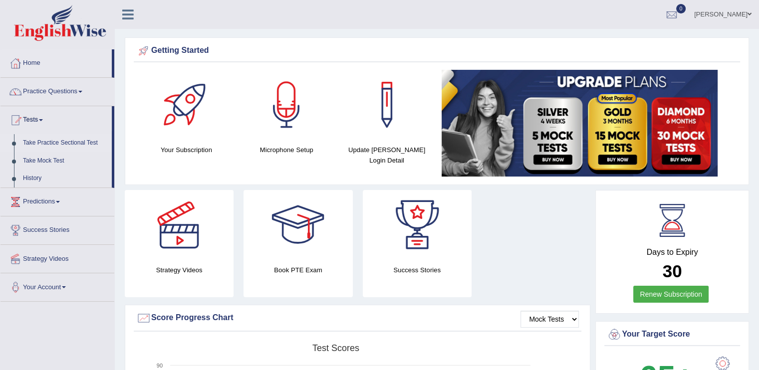
click link "Take Practice Sectional Test"
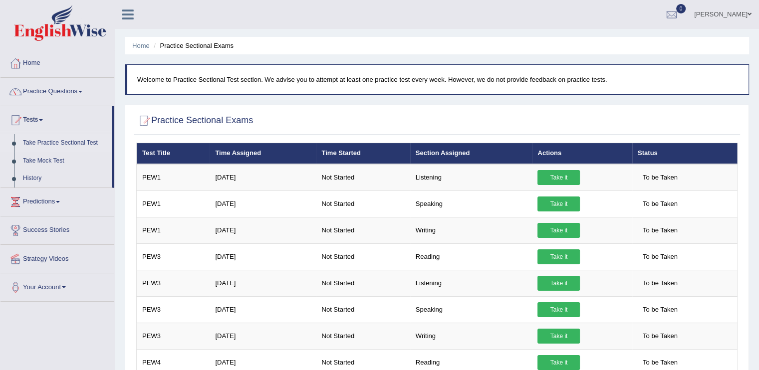
click at [144, 118] on div at bounding box center [143, 120] width 15 height 15
click at [56, 197] on link "Predictions" at bounding box center [57, 200] width 114 height 25
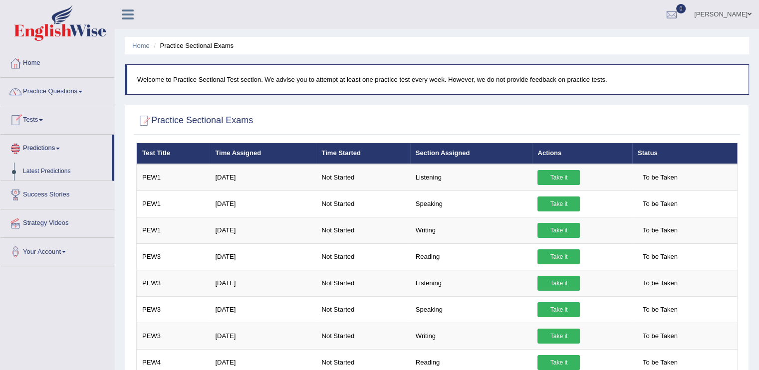
click at [43, 120] on span at bounding box center [41, 120] width 4 height 2
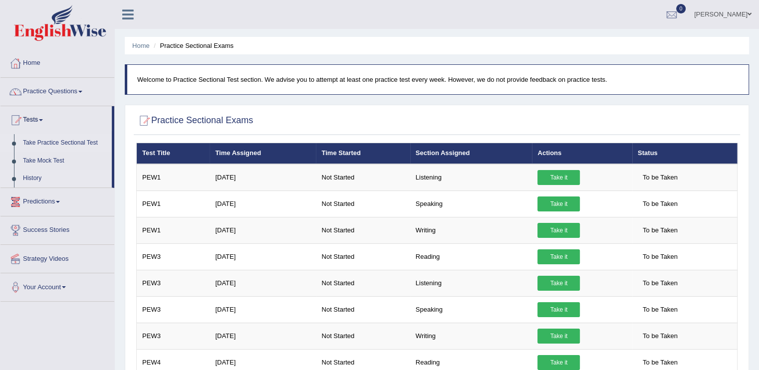
click at [28, 176] on link "History" at bounding box center [64, 179] width 93 height 18
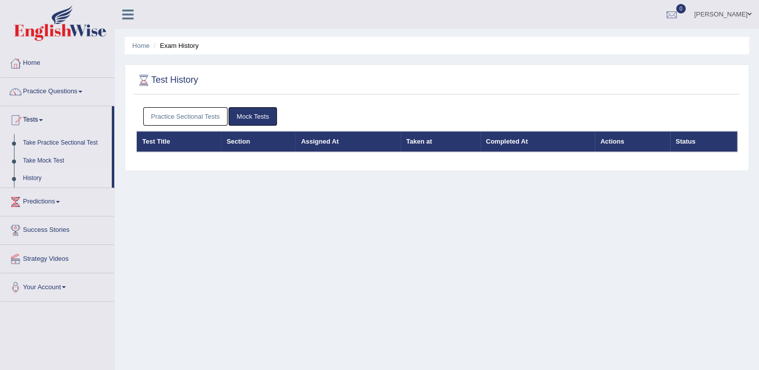
click at [34, 254] on link "Strategy Videos" at bounding box center [57, 257] width 114 height 25
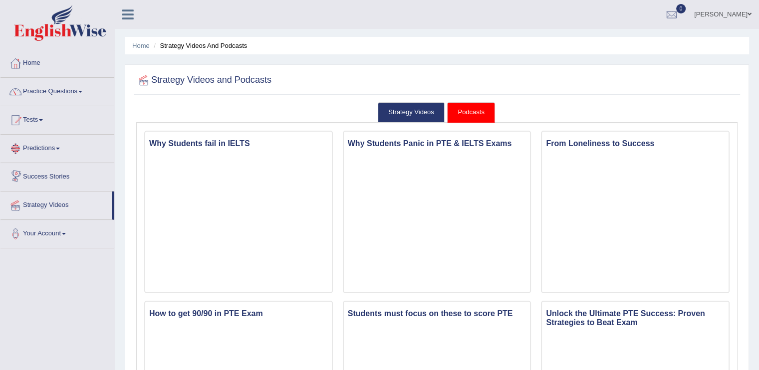
click at [51, 176] on link "Success Stories" at bounding box center [57, 175] width 114 height 25
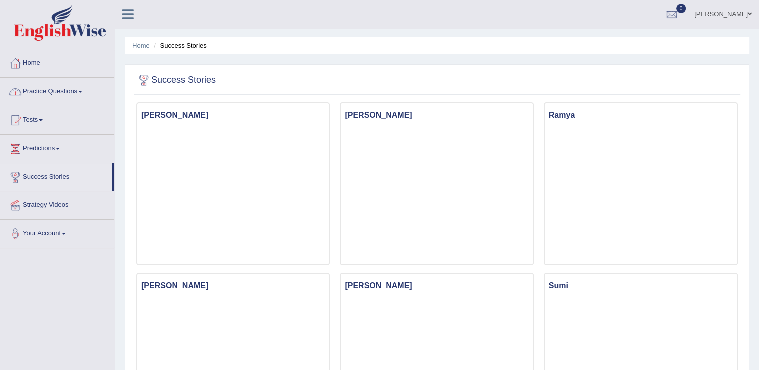
click at [48, 151] on link "Predictions" at bounding box center [57, 147] width 114 height 25
click at [34, 127] on link "Tests" at bounding box center [57, 118] width 114 height 25
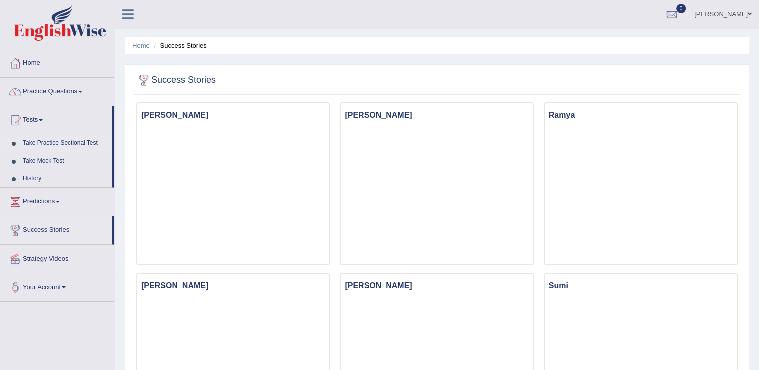
click at [90, 143] on link "Take Practice Sectional Test" at bounding box center [64, 143] width 93 height 18
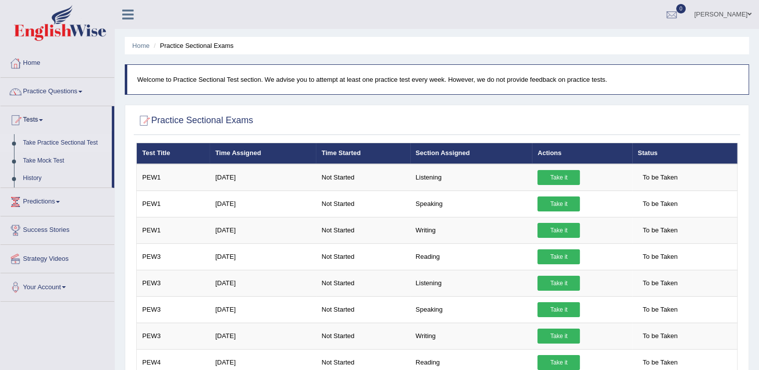
scroll to position [450, 0]
